Goal: Transaction & Acquisition: Purchase product/service

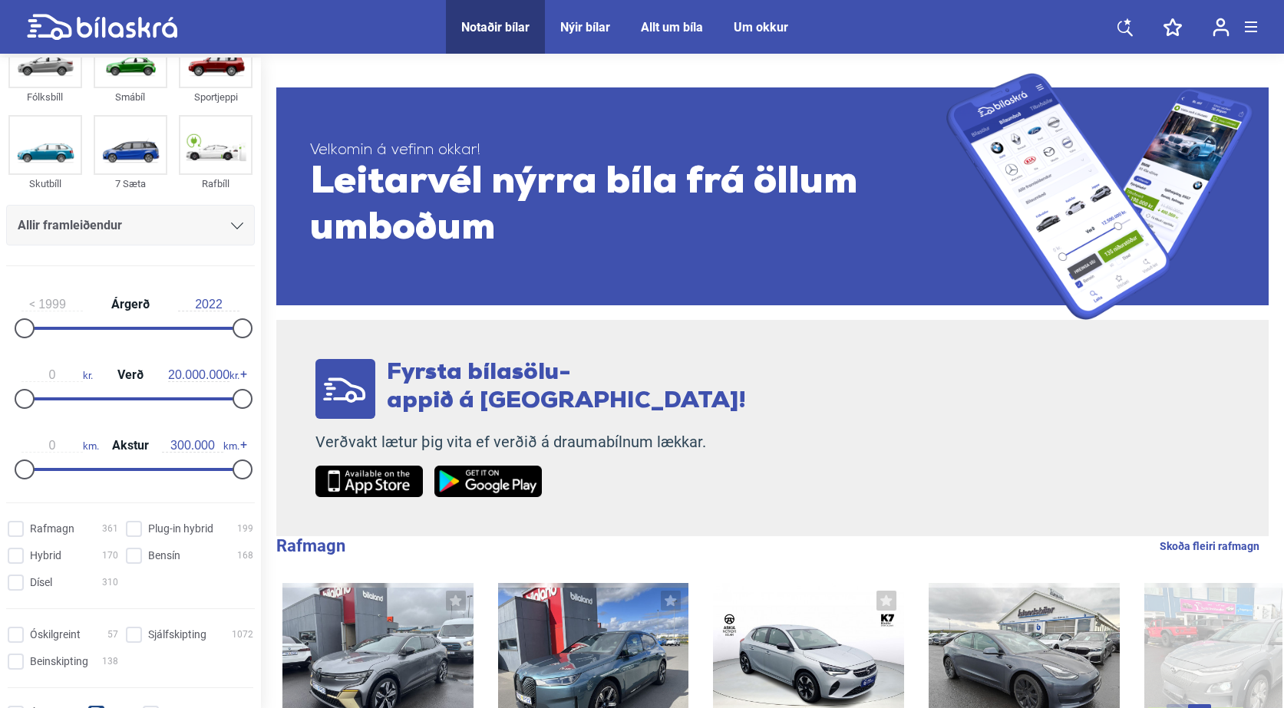
scroll to position [153, 0]
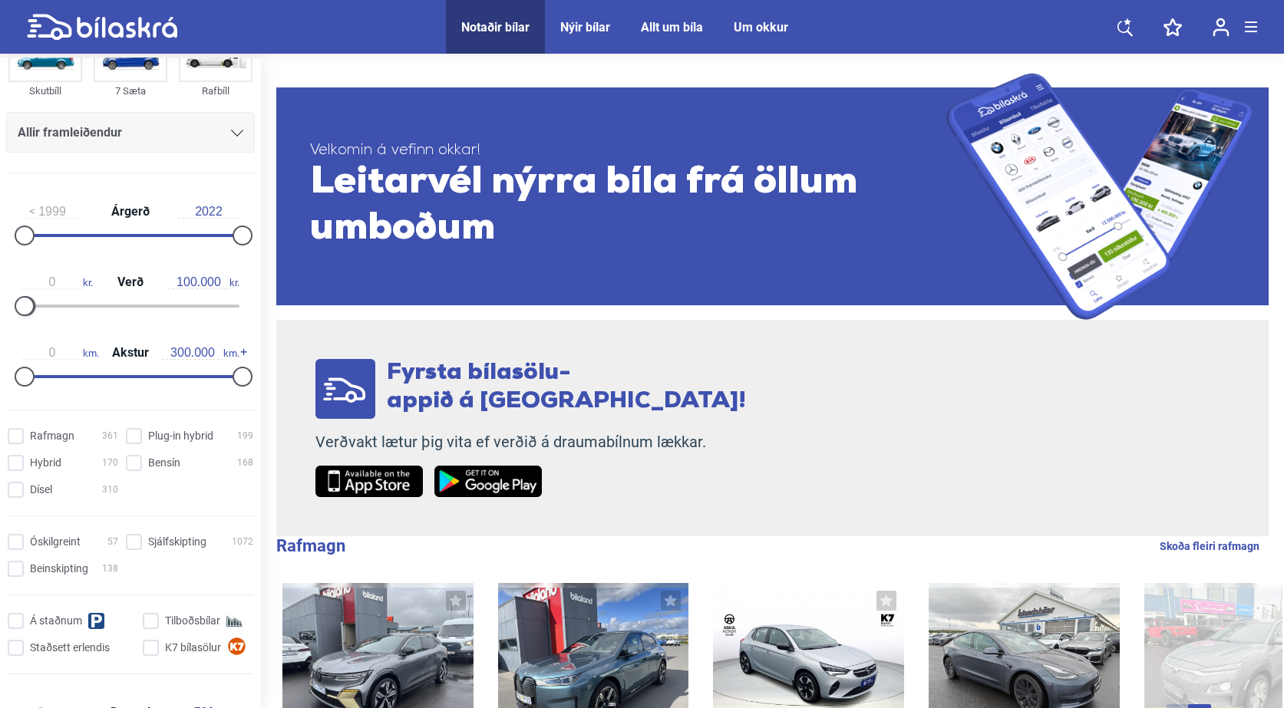
drag, startPoint x: 239, startPoint y: 307, endPoint x: 9, endPoint y: 308, distance: 230.2
click at [9, 308] on div "0 kr. Verð 100.000 kr." at bounding box center [130, 291] width 249 height 71
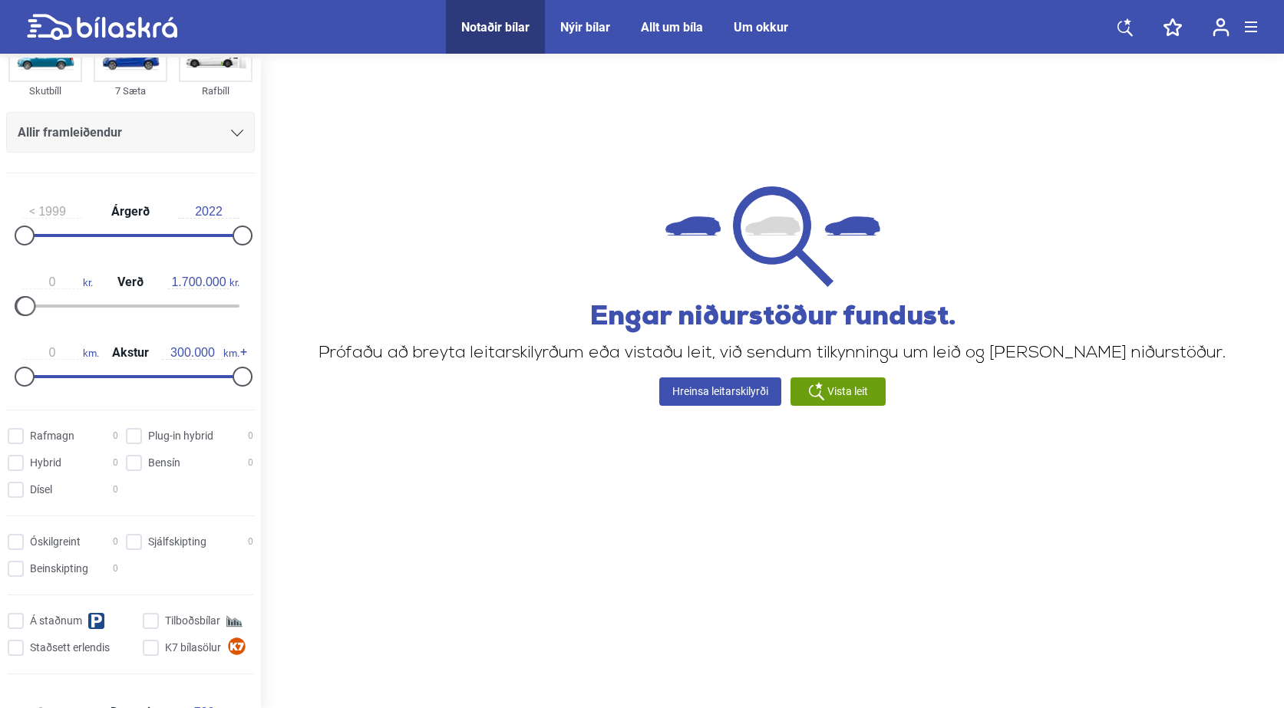
click at [39, 306] on div at bounding box center [130, 306] width 218 height 3
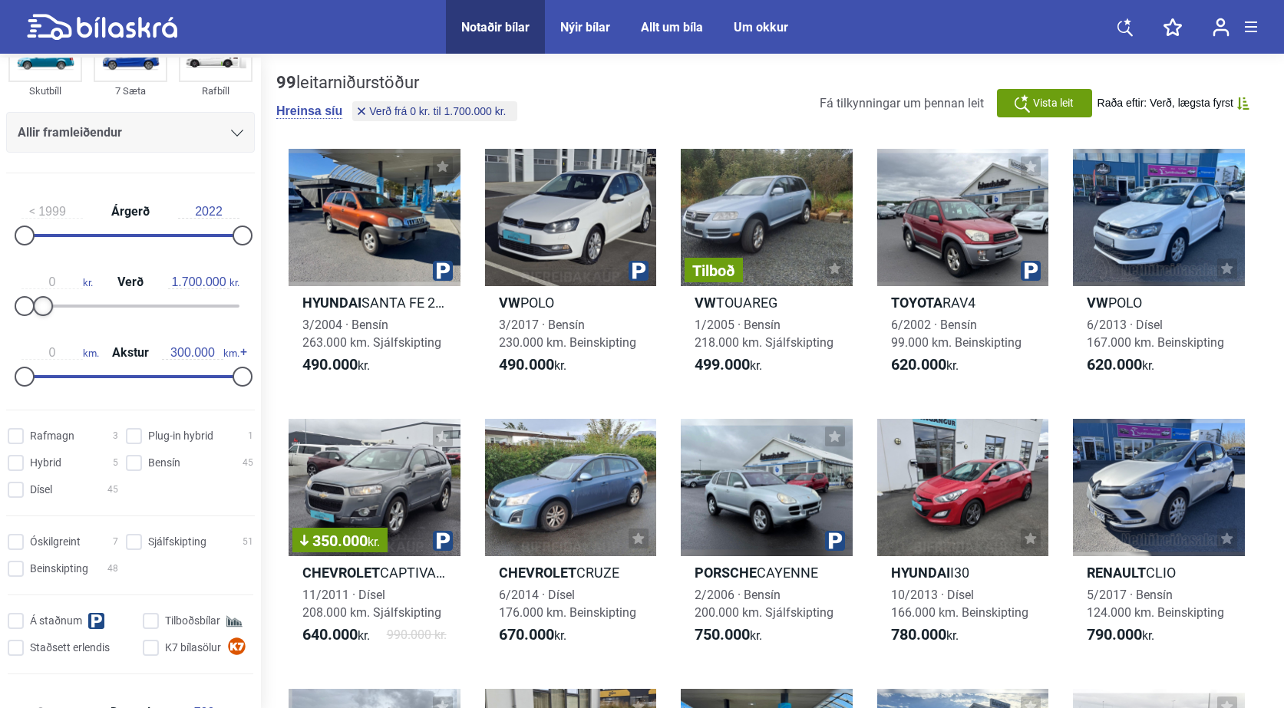
click at [35, 312] on div at bounding box center [43, 306] width 20 height 20
drag, startPoint x: 35, startPoint y: 312, endPoint x: 27, endPoint y: 305, distance: 11.4
click at [27, 305] on div at bounding box center [35, 306] width 20 height 20
drag, startPoint x: 33, startPoint y: 315, endPoint x: 27, endPoint y: 309, distance: 8.2
click at [27, 309] on div at bounding box center [28, 306] width 20 height 20
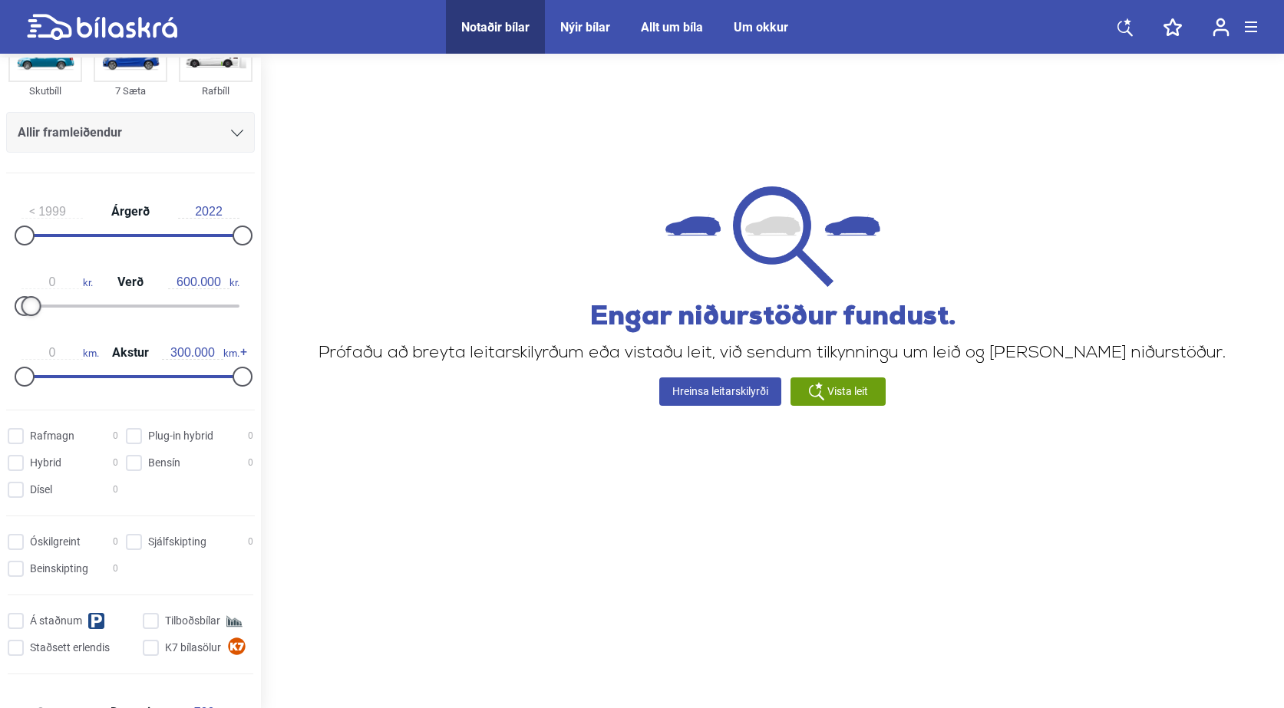
click at [37, 307] on div at bounding box center [31, 306] width 20 height 20
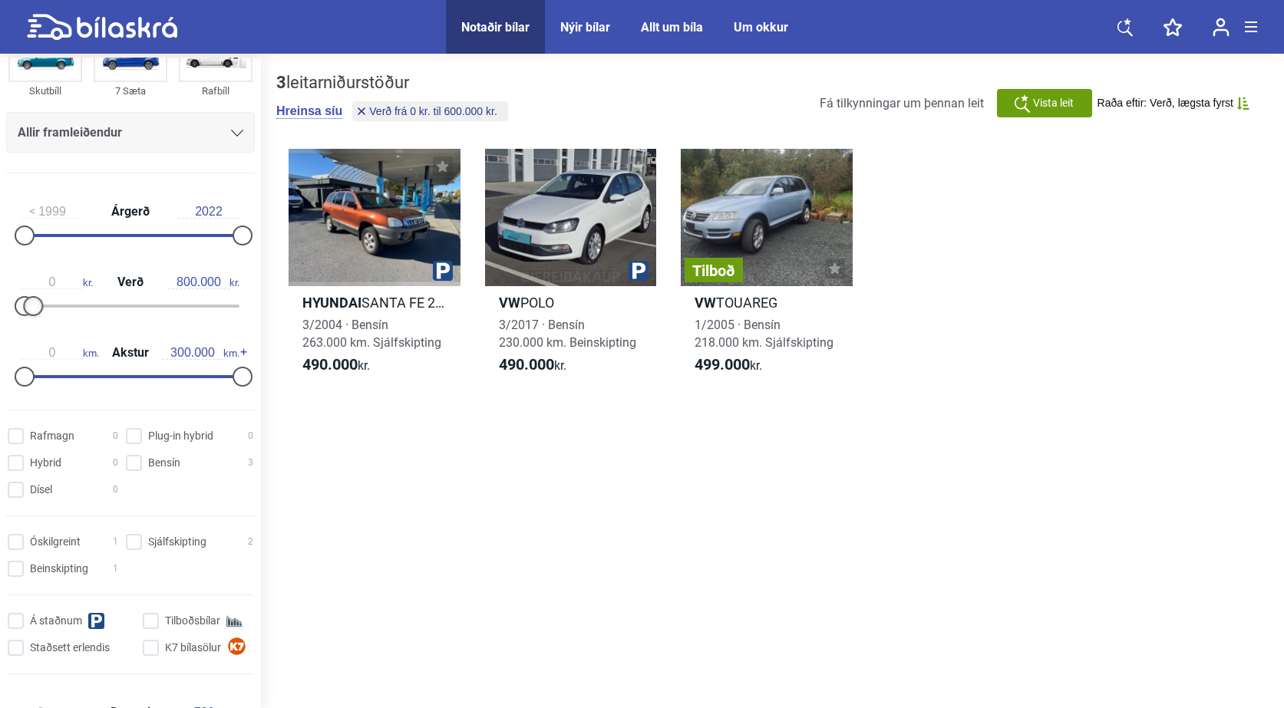
click at [39, 307] on div at bounding box center [33, 306] width 20 height 20
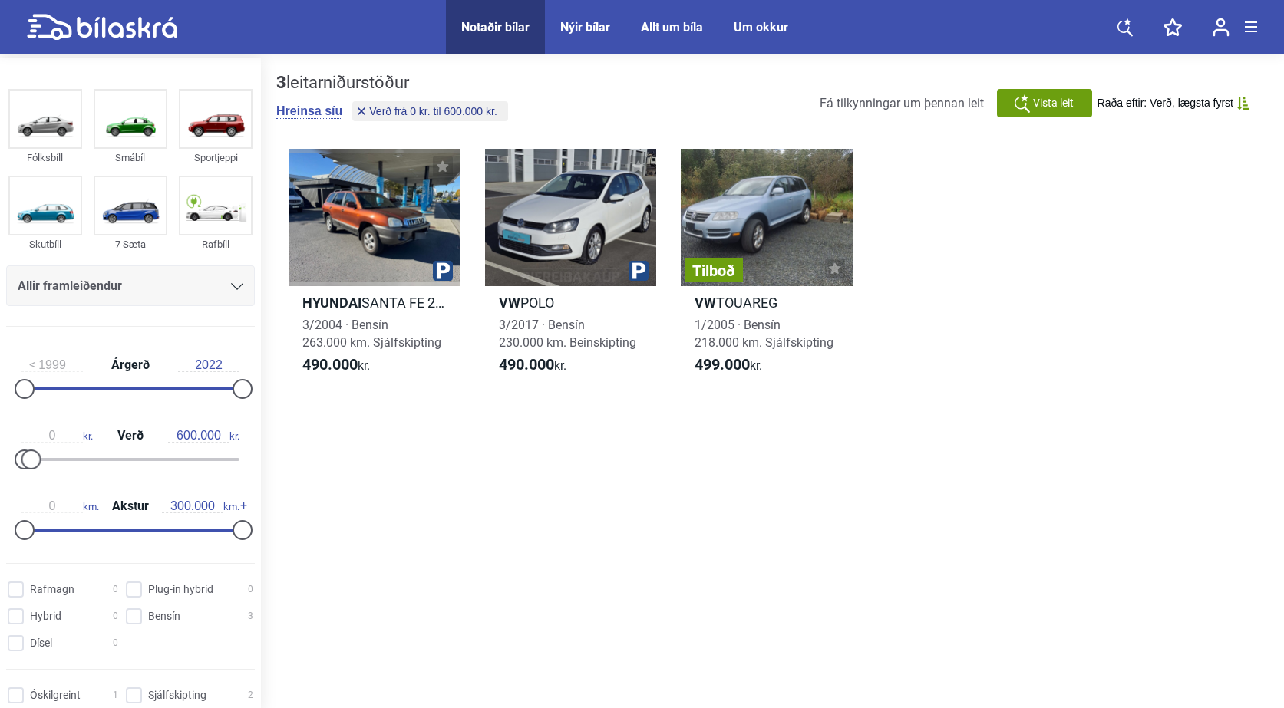
type input "300.000"
